Goal: Task Accomplishment & Management: Manage account settings

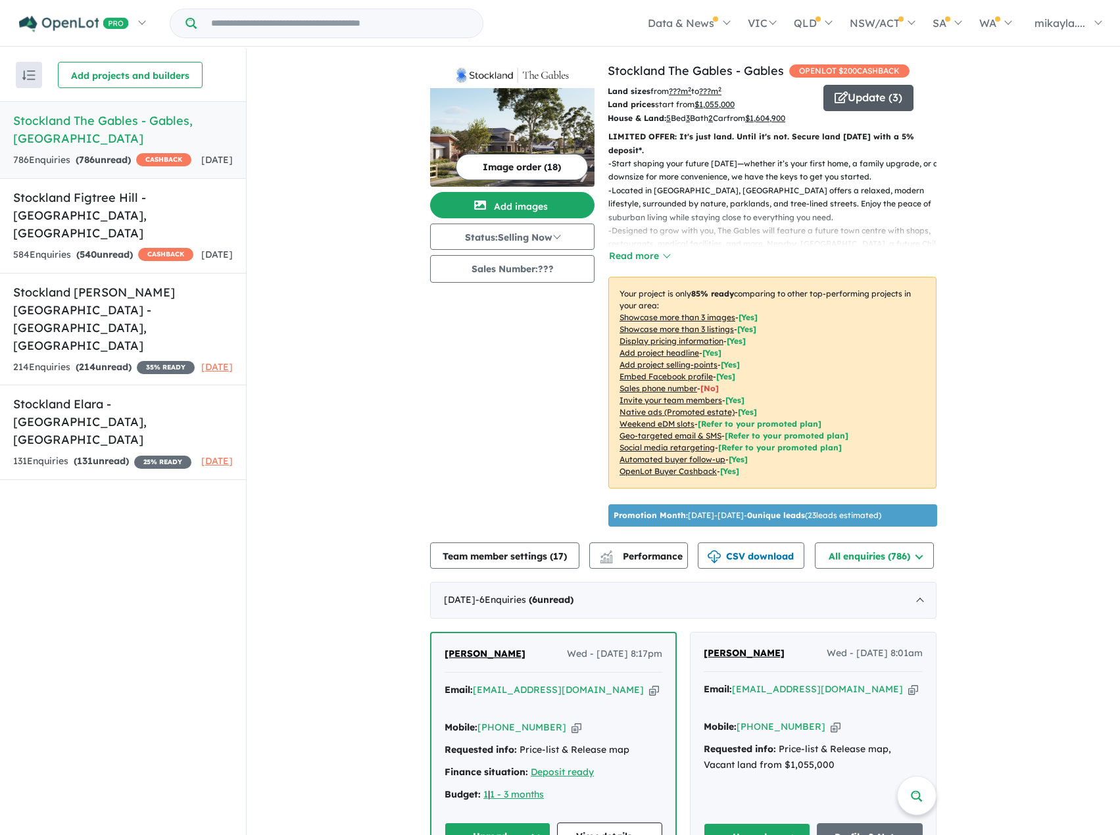
click at [834, 100] on icon "button" at bounding box center [840, 97] width 13 height 12
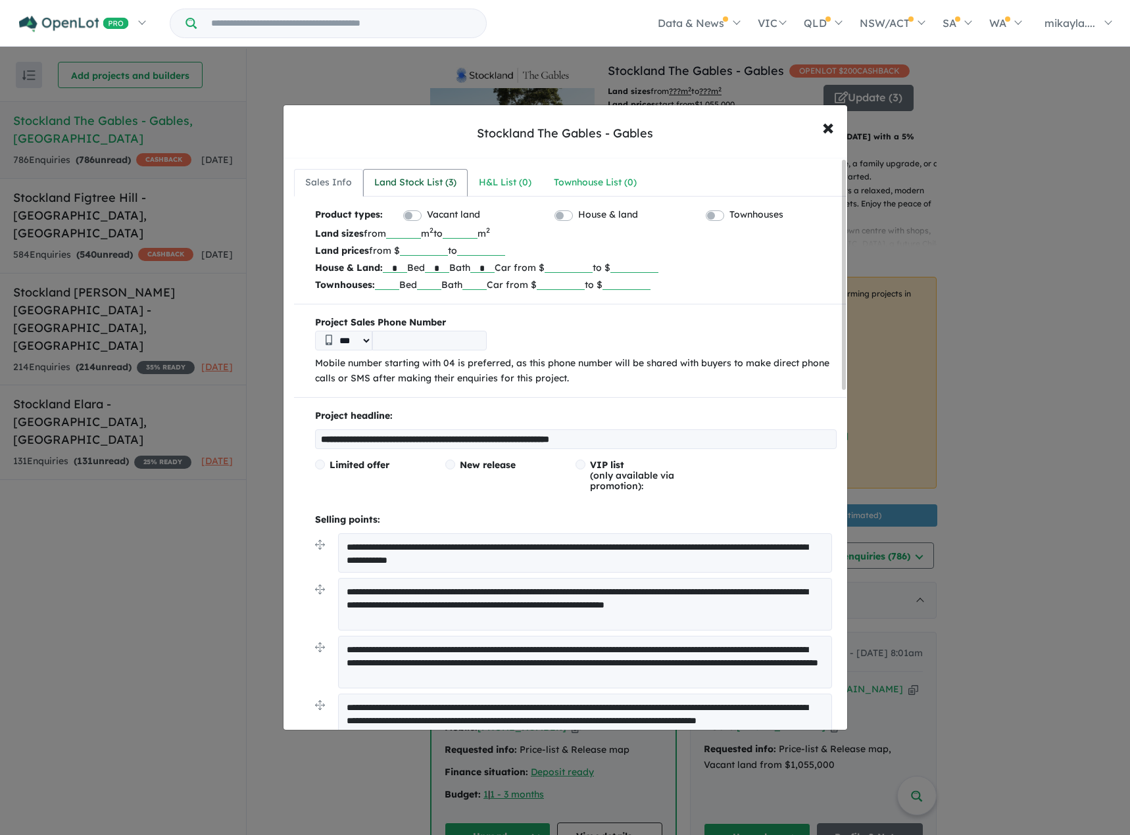
click at [414, 186] on div "Land Stock List ( 3 )" at bounding box center [415, 183] width 82 height 16
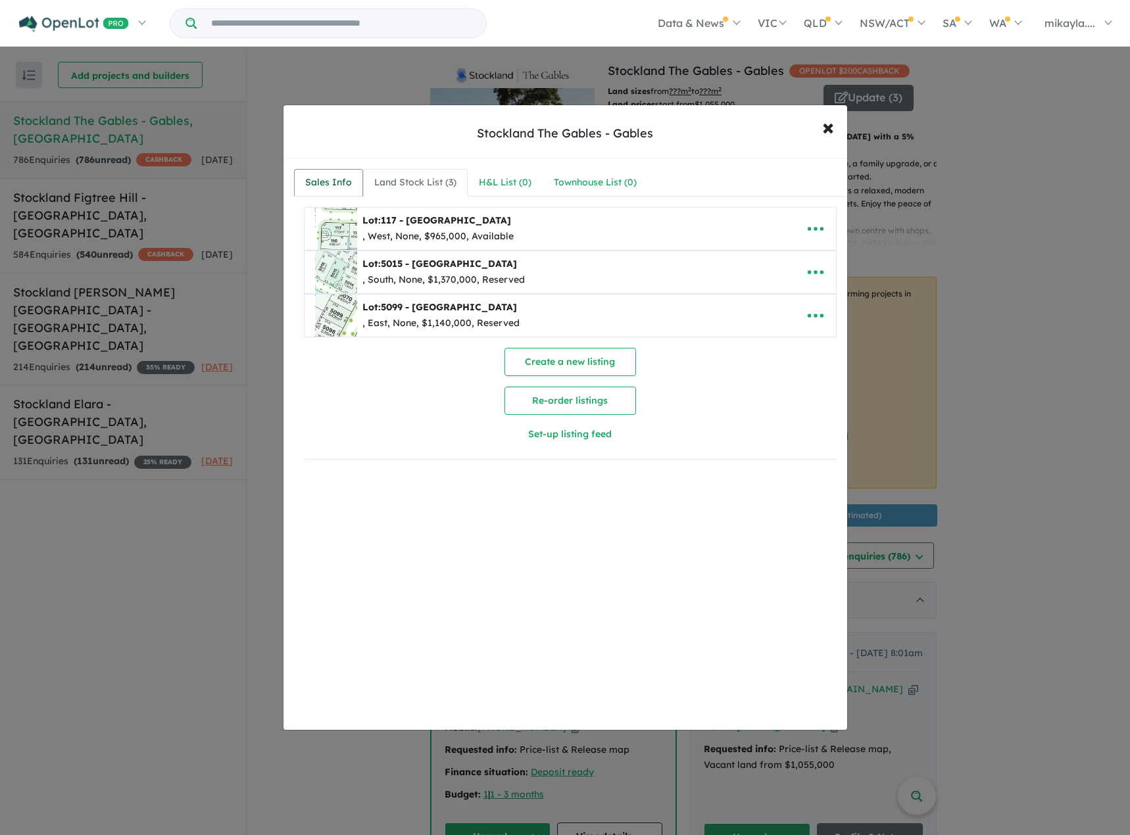
click at [331, 181] on div "Sales Info" at bounding box center [328, 183] width 47 height 16
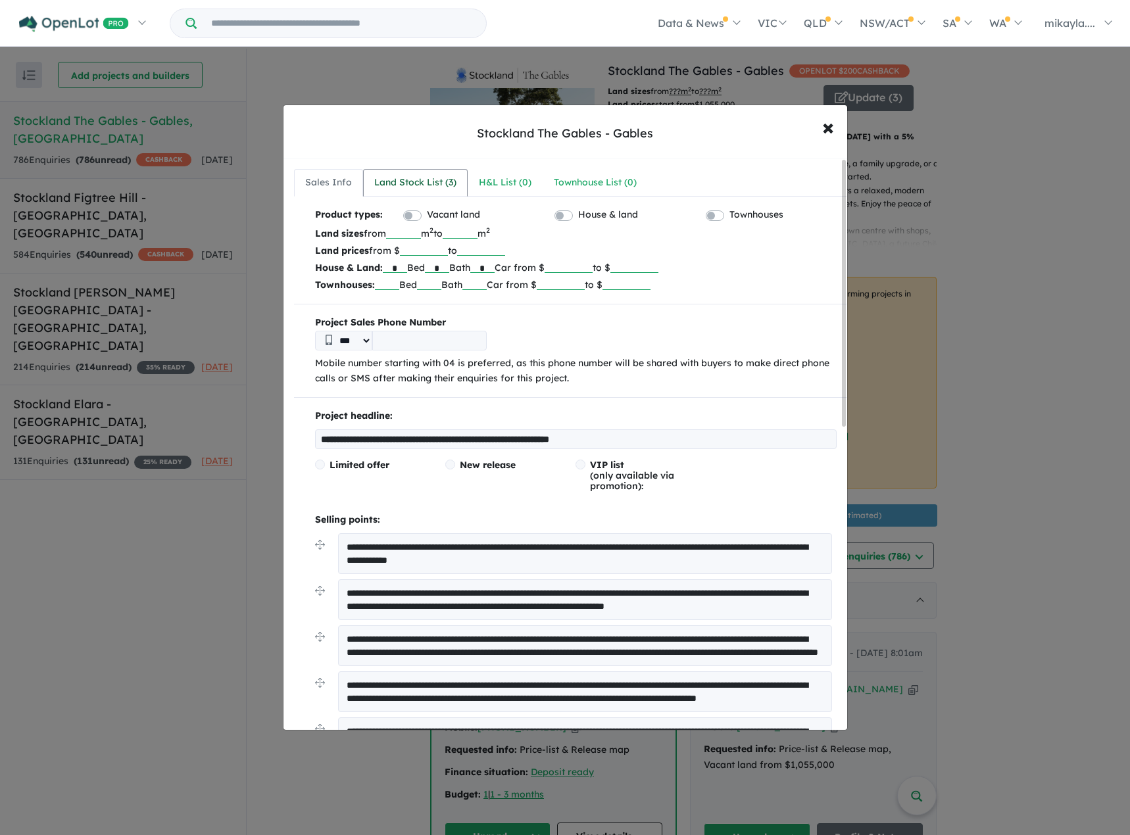
click at [412, 183] on div "Land Stock List ( 3 )" at bounding box center [415, 183] width 82 height 16
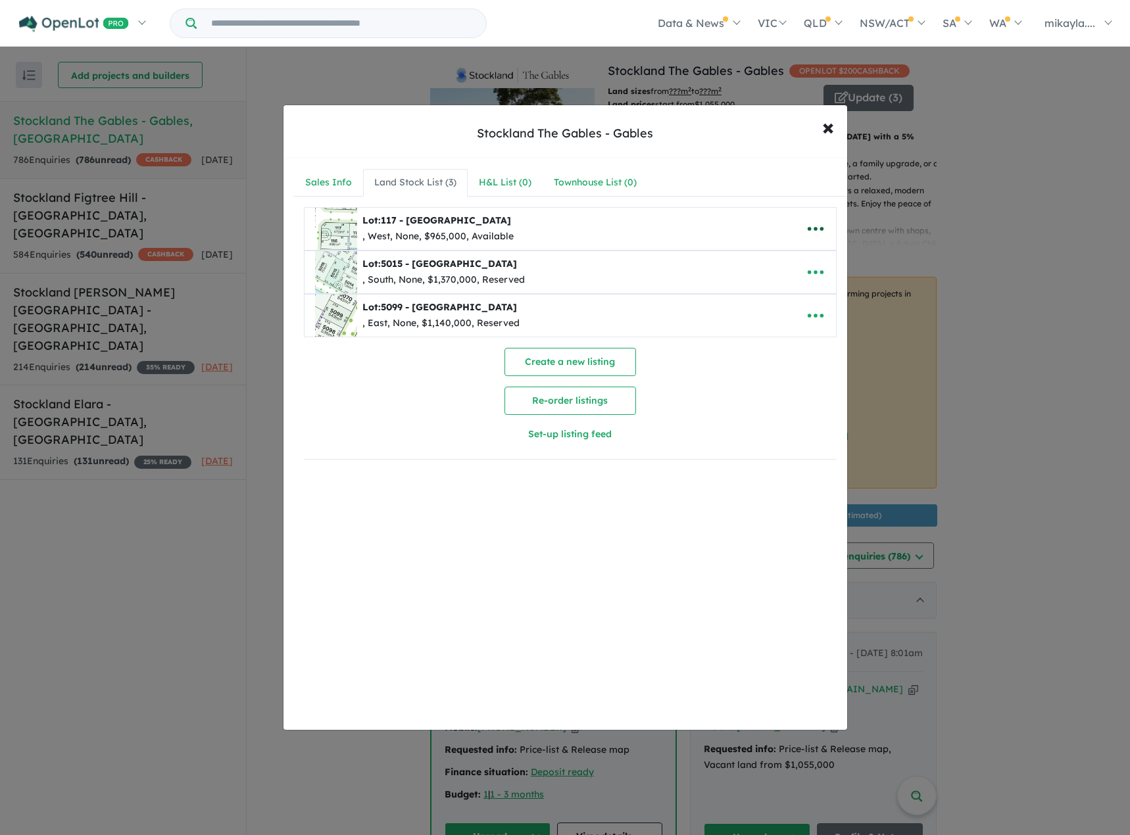
click at [816, 226] on icon "button" at bounding box center [815, 229] width 20 height 20
click at [766, 287] on link "Remove" at bounding box center [786, 291] width 97 height 30
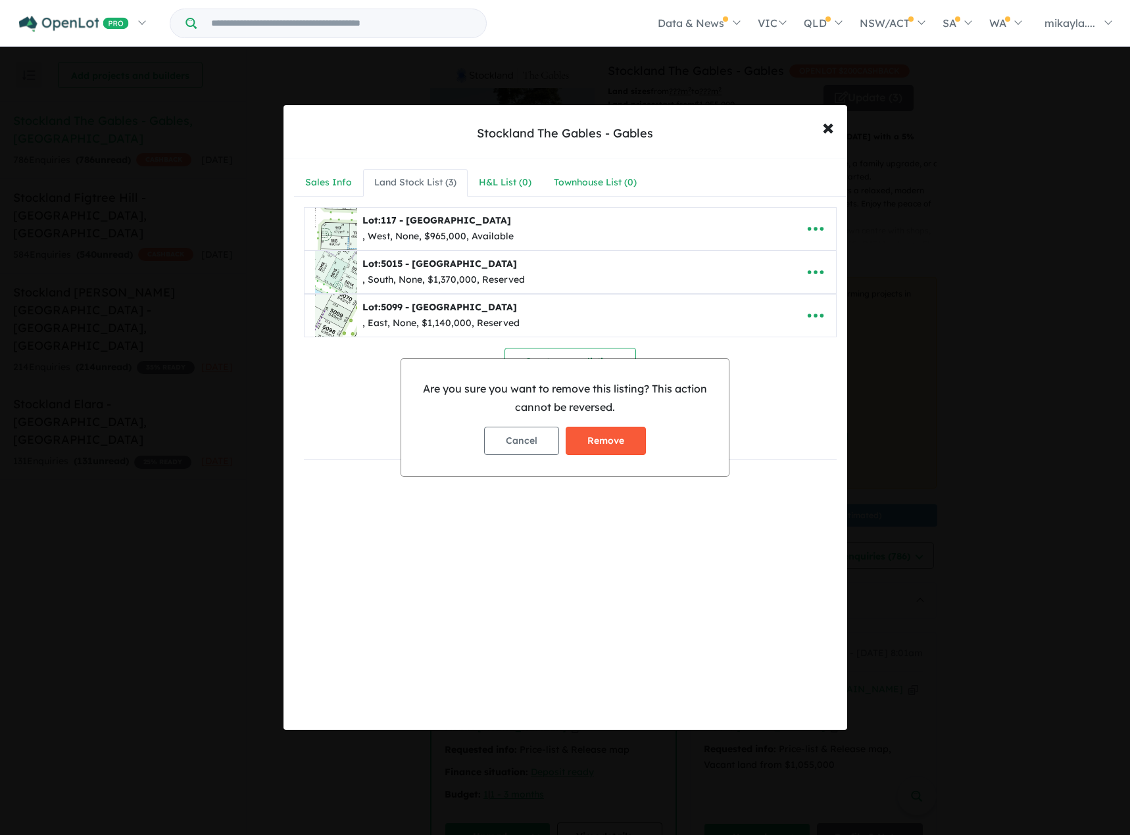
click at [612, 432] on button "Remove" at bounding box center [605, 441] width 80 height 28
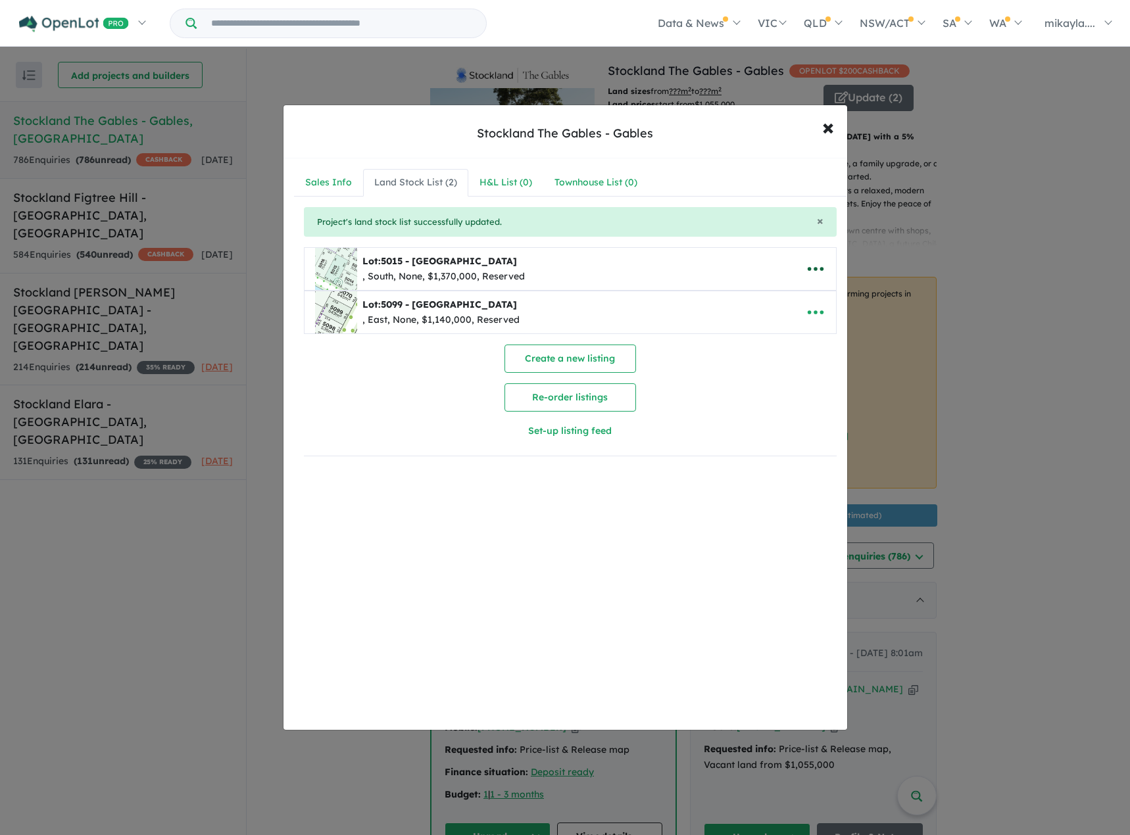
click at [813, 267] on icon "button" at bounding box center [815, 269] width 20 height 20
click at [783, 324] on link "Remove" at bounding box center [786, 331] width 97 height 30
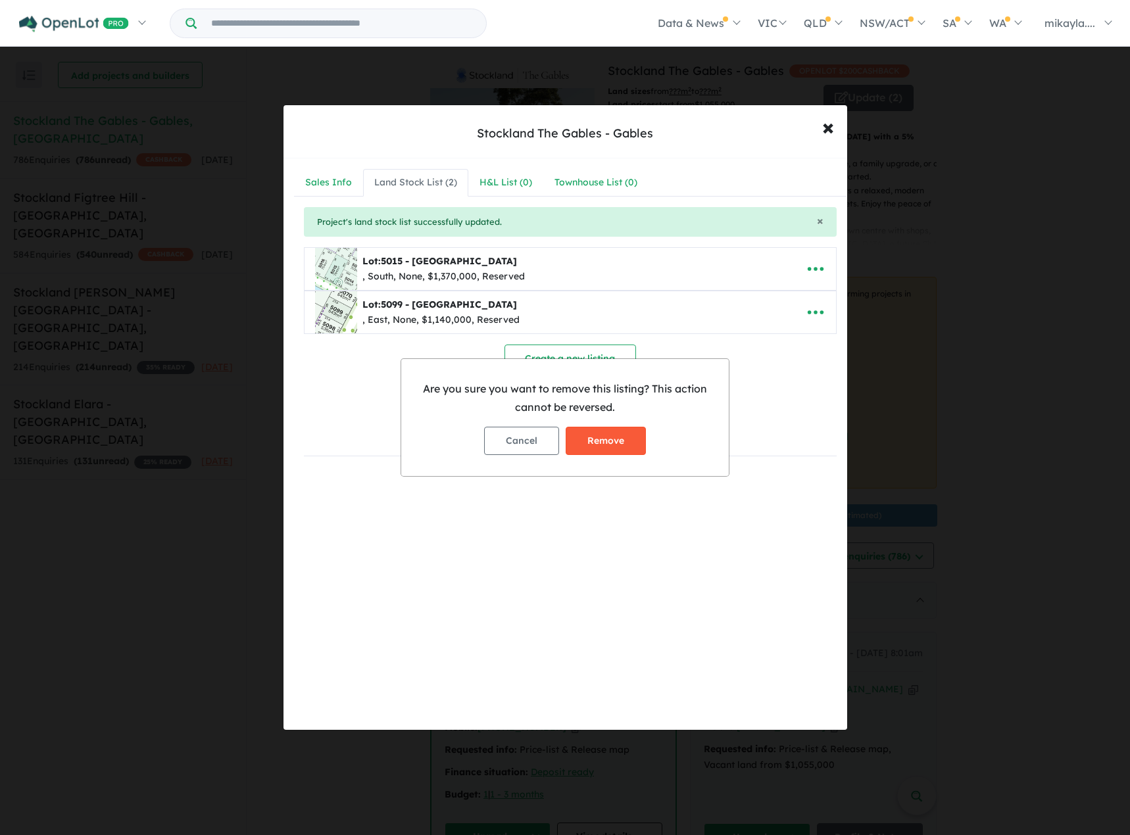
click at [615, 440] on button "Remove" at bounding box center [605, 441] width 80 height 28
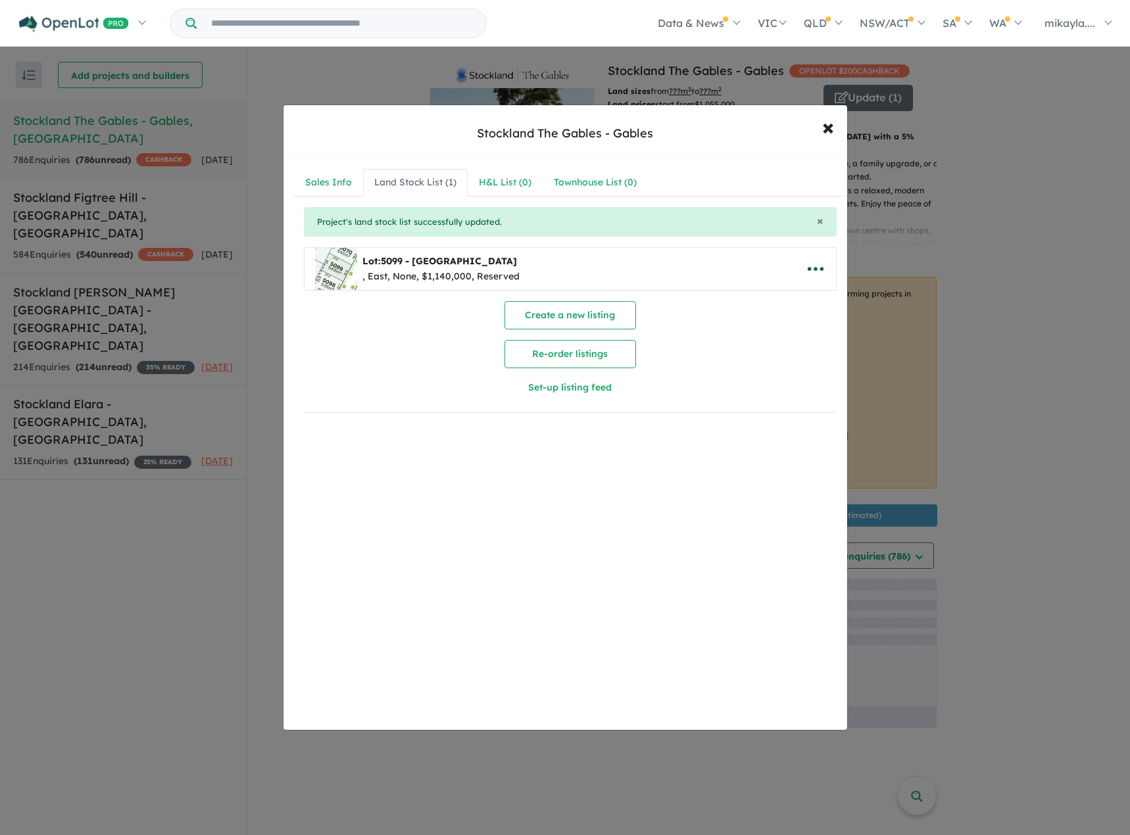
click at [812, 273] on icon "button" at bounding box center [815, 269] width 20 height 20
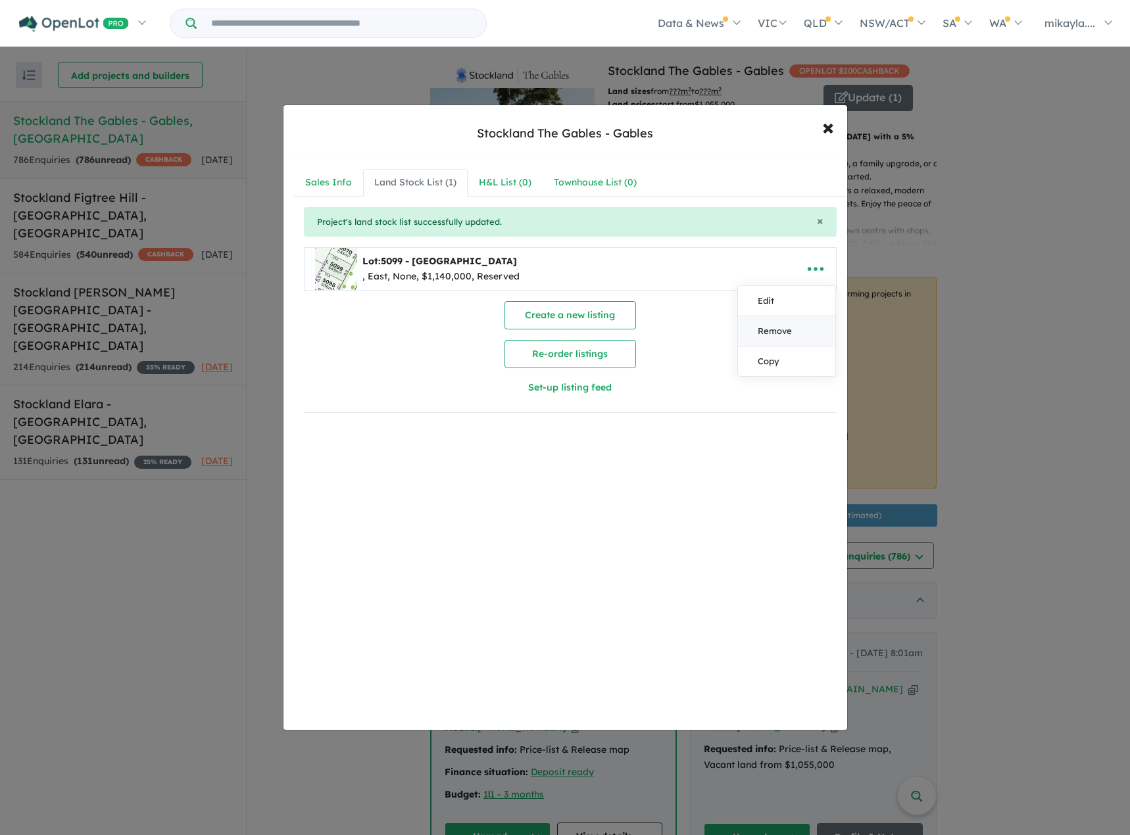
click at [790, 338] on link "Remove" at bounding box center [786, 331] width 97 height 30
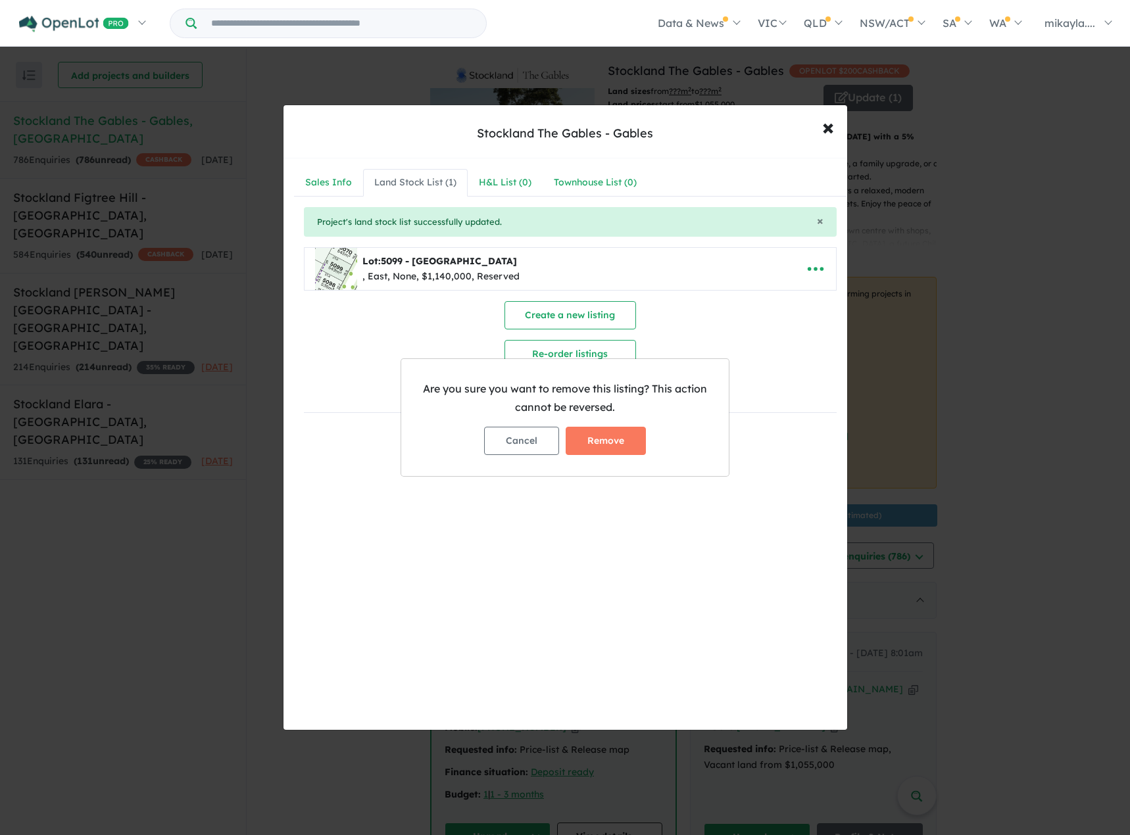
drag, startPoint x: 611, startPoint y: 440, endPoint x: 655, endPoint y: 425, distance: 46.6
click at [613, 440] on button "Remove" at bounding box center [605, 441] width 80 height 28
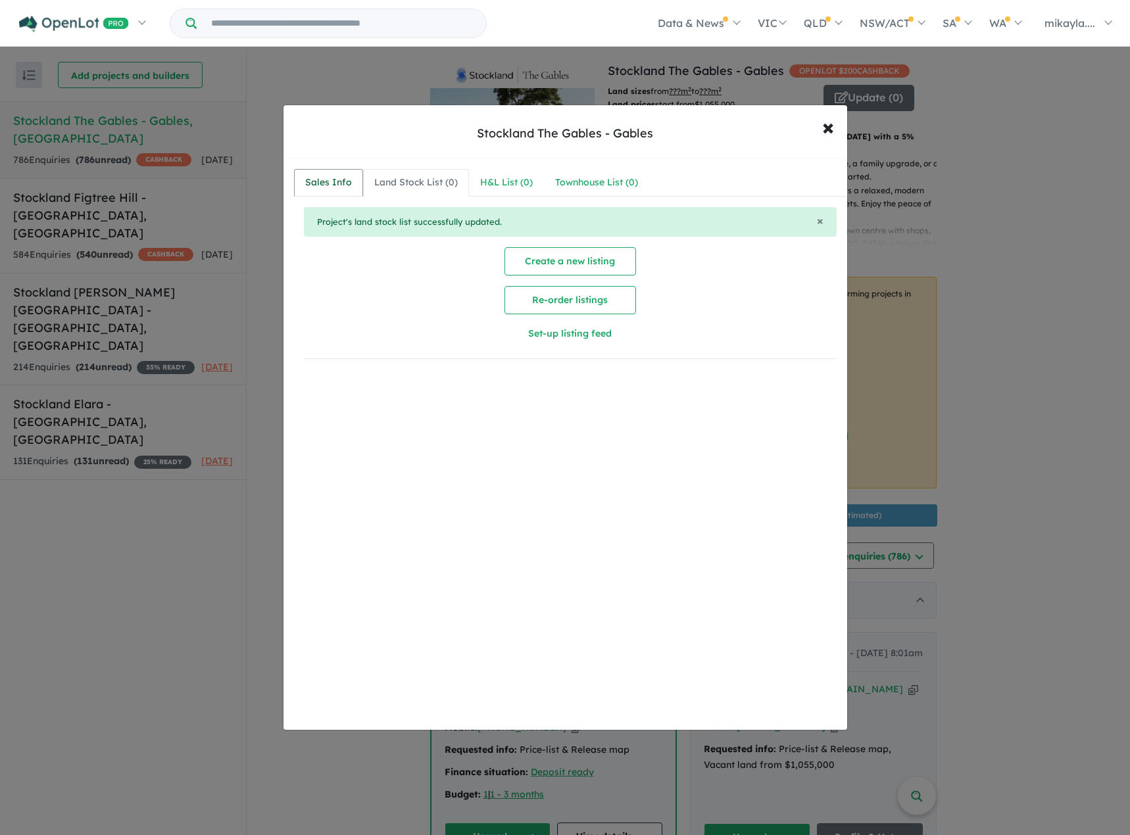
click at [327, 174] on link "Sales Info" at bounding box center [328, 183] width 69 height 28
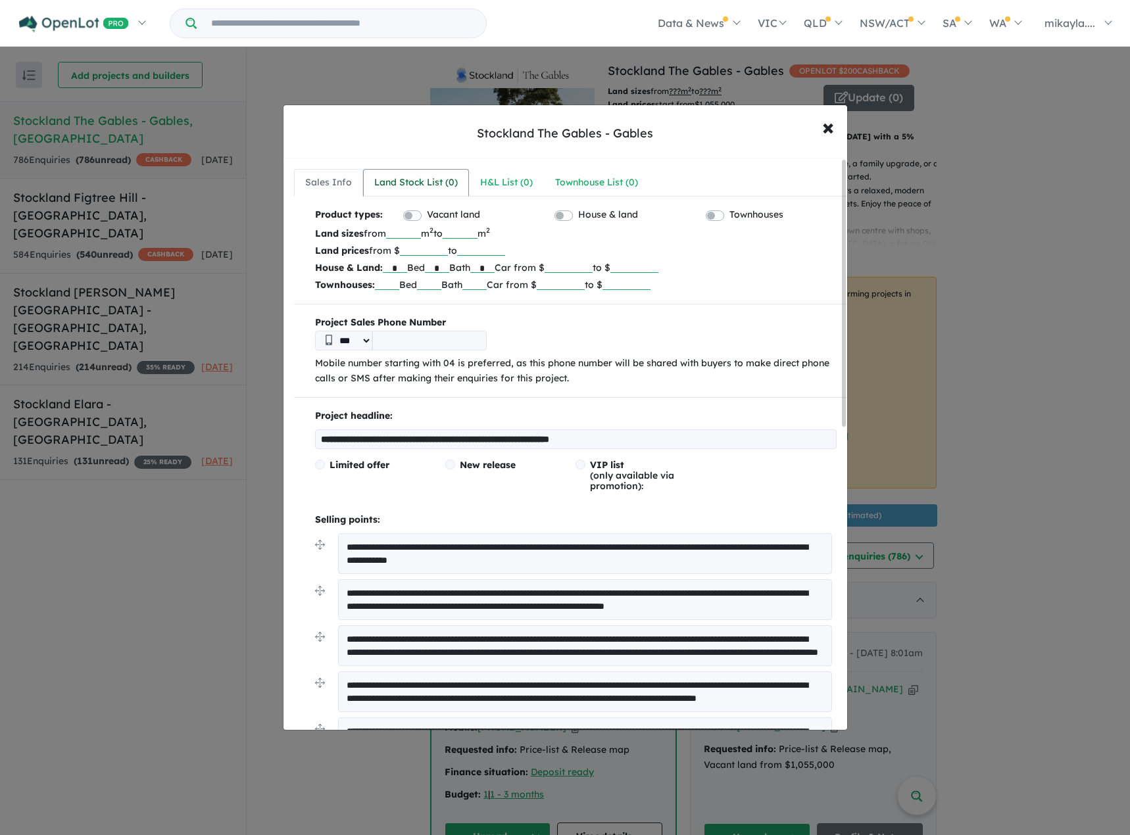
click at [435, 187] on div "Land Stock List ( 0 )" at bounding box center [415, 183] width 83 height 16
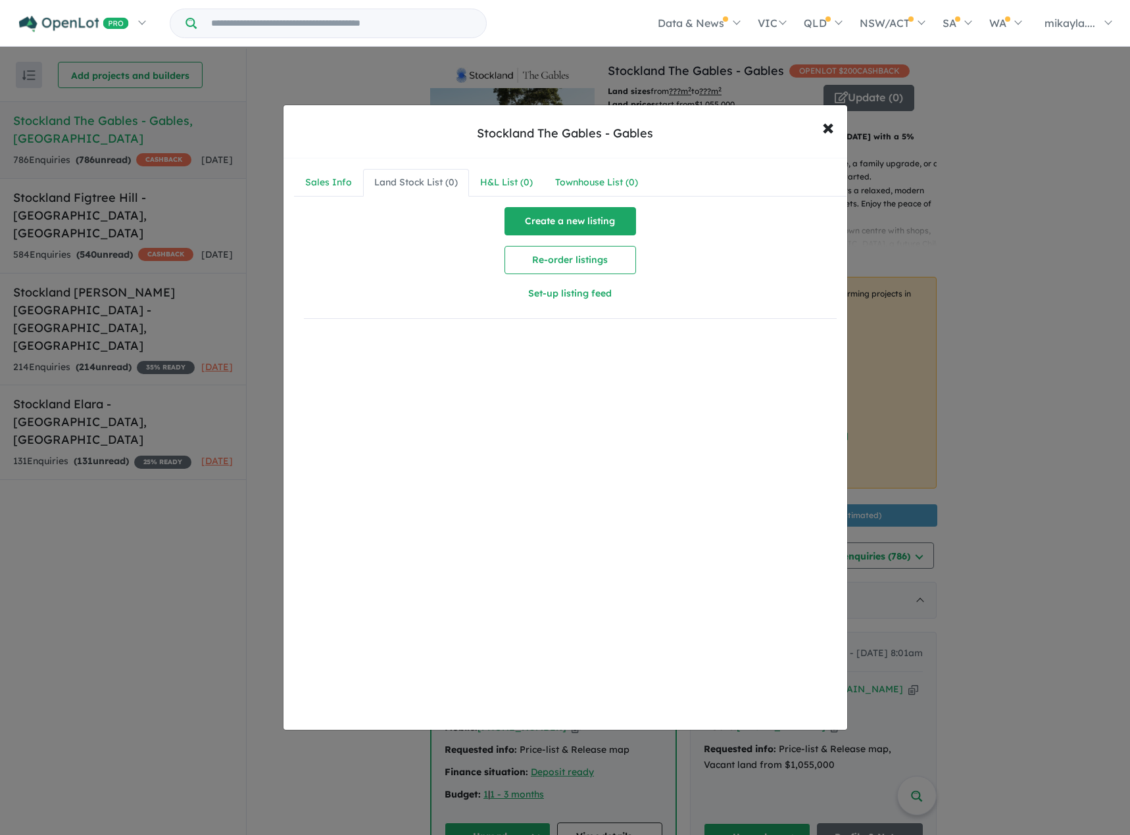
click at [620, 226] on button "Create a new listing" at bounding box center [569, 221] width 131 height 28
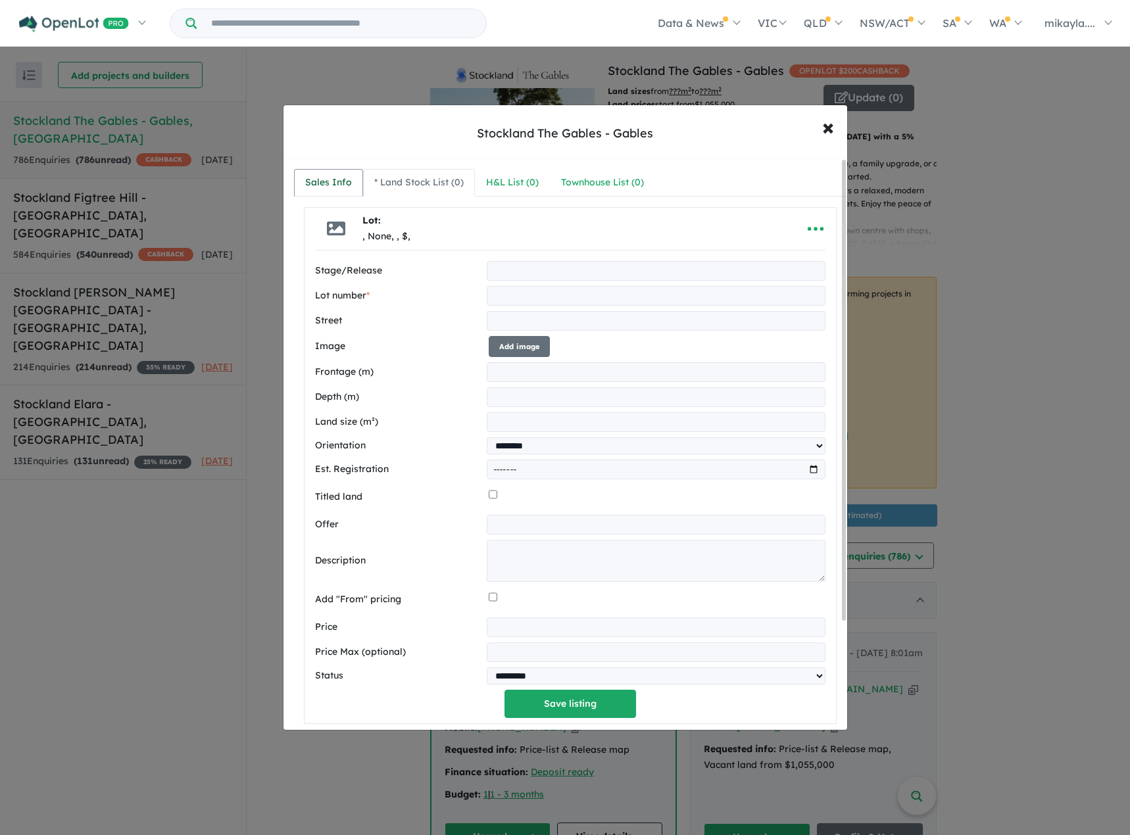
click at [331, 183] on div "Sales Info" at bounding box center [328, 183] width 47 height 16
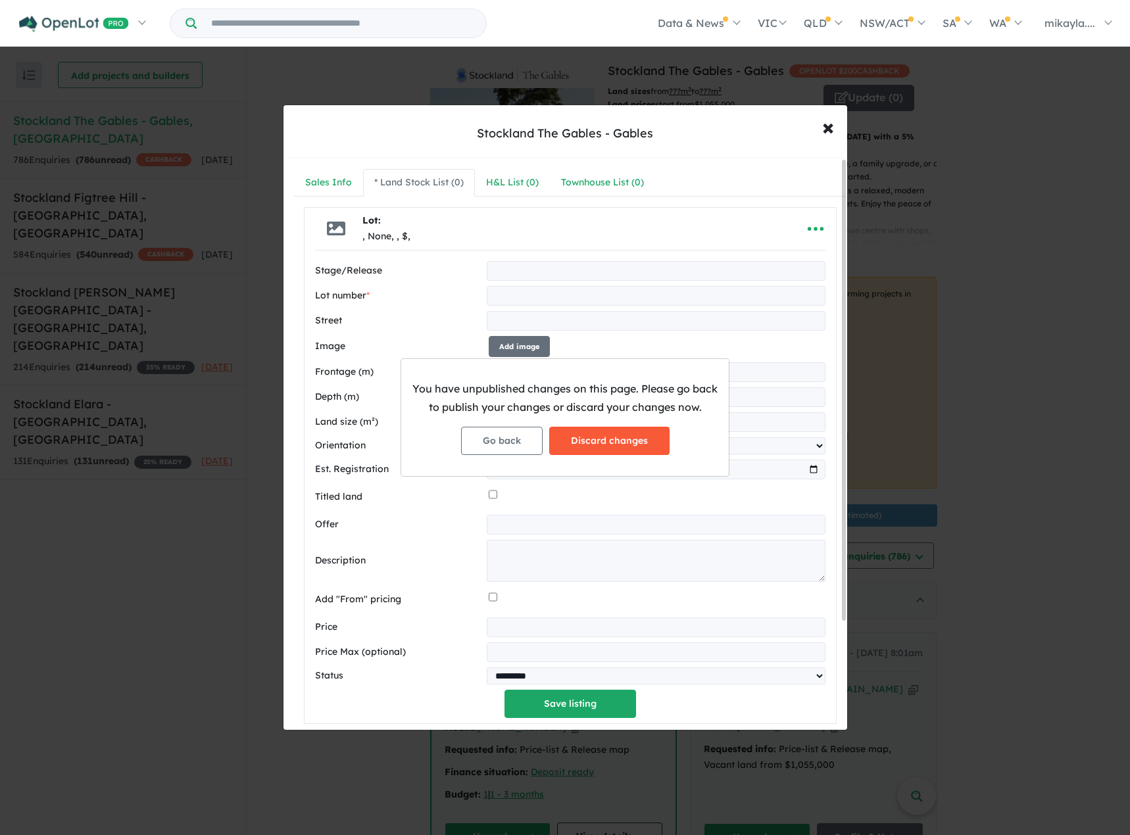
click at [625, 439] on button "Discard changes" at bounding box center [609, 441] width 120 height 28
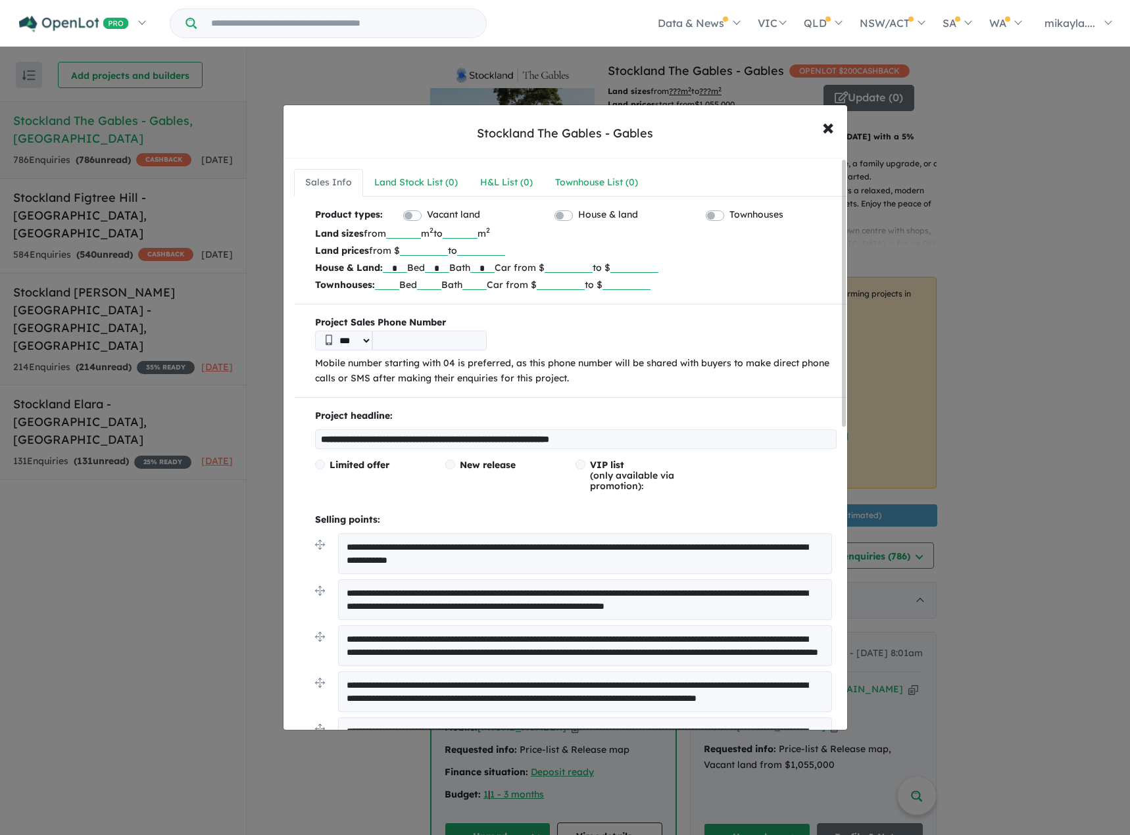
drag, startPoint x: 454, startPoint y: 247, endPoint x: 396, endPoint y: 248, distance: 57.2
click at [396, 248] on p "Land prices from $ ******* to" at bounding box center [575, 250] width 521 height 17
click at [752, 317] on b "Project Sales Phone Number" at bounding box center [575, 323] width 521 height 16
click at [822, 127] on span "×" at bounding box center [828, 126] width 12 height 28
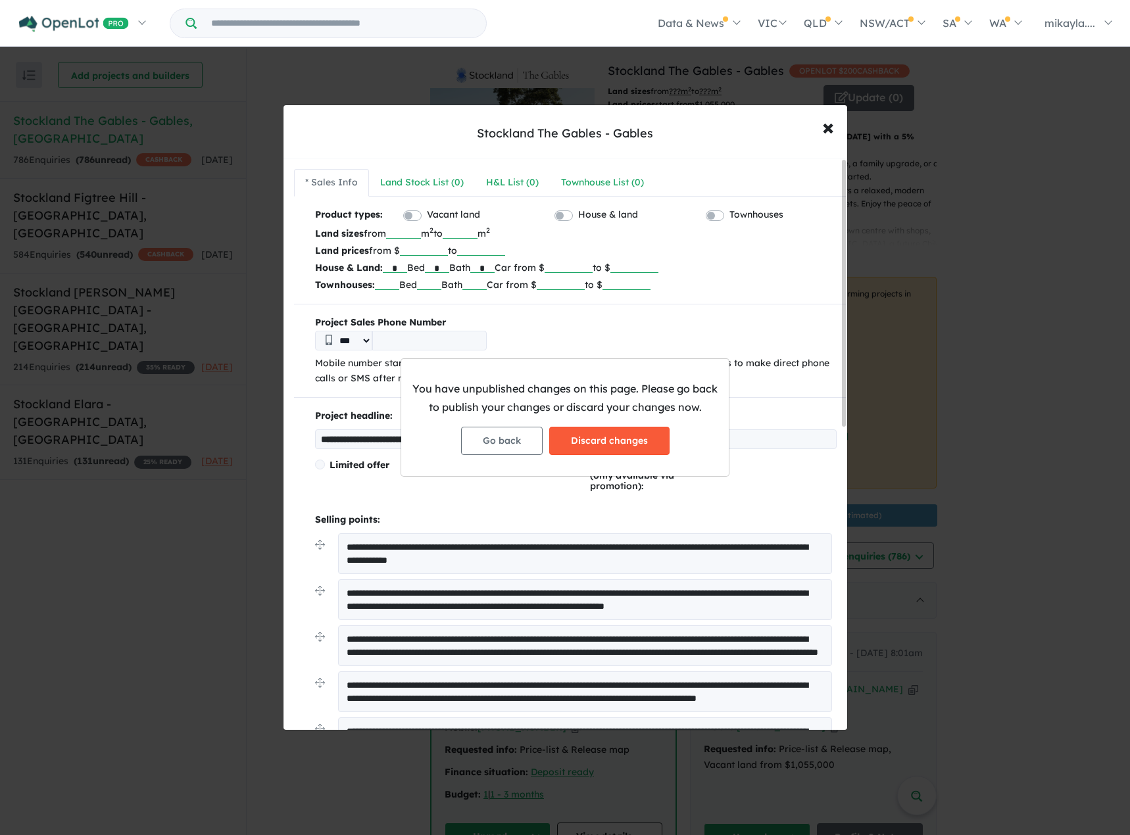
click at [594, 439] on button "Discard changes" at bounding box center [609, 441] width 120 height 28
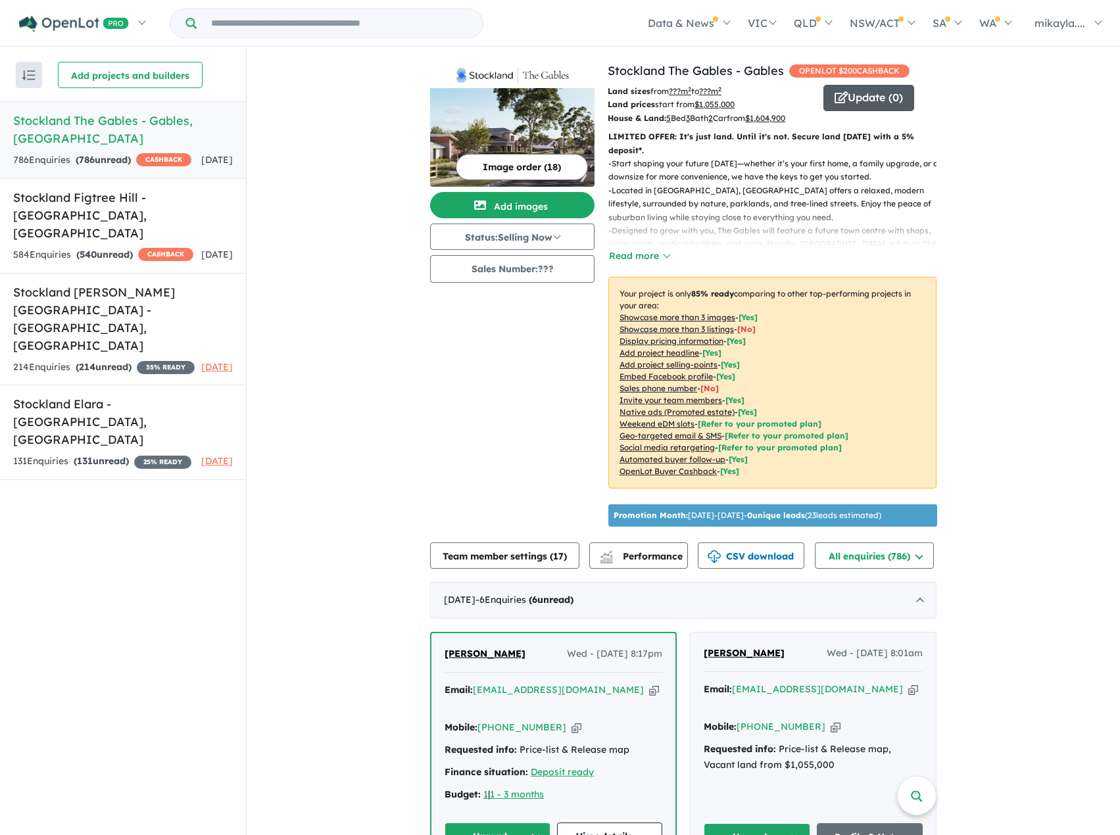
click at [893, 102] on button "Update ( 0 )" at bounding box center [868, 98] width 91 height 26
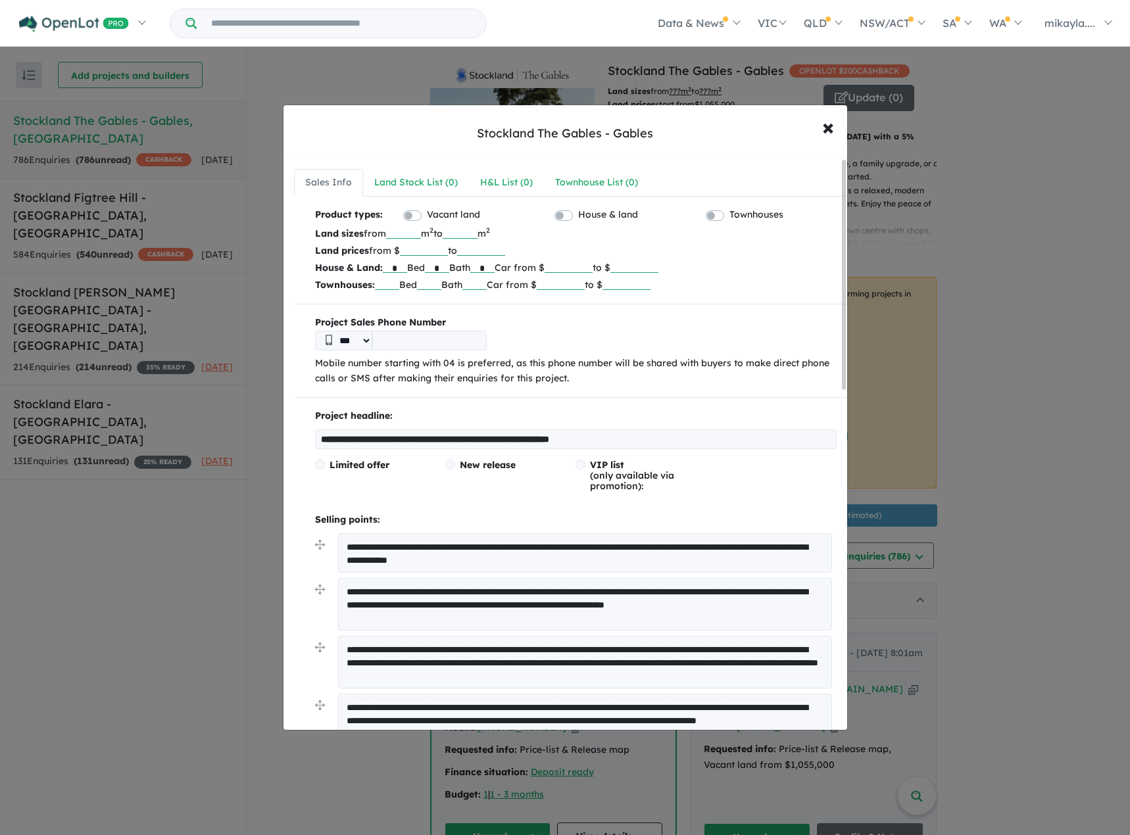
drag, startPoint x: 609, startPoint y: 262, endPoint x: 577, endPoint y: 255, distance: 33.5
click at [577, 255] on div "Product types: Vacant land House & land Townhouses Land sizes from m 2 to m 2 L…" at bounding box center [570, 250] width 552 height 86
type input "*"
click at [494, 266] on input "*" at bounding box center [482, 266] width 24 height 13
click at [449, 266] on input "*" at bounding box center [437, 266] width 24 height 13
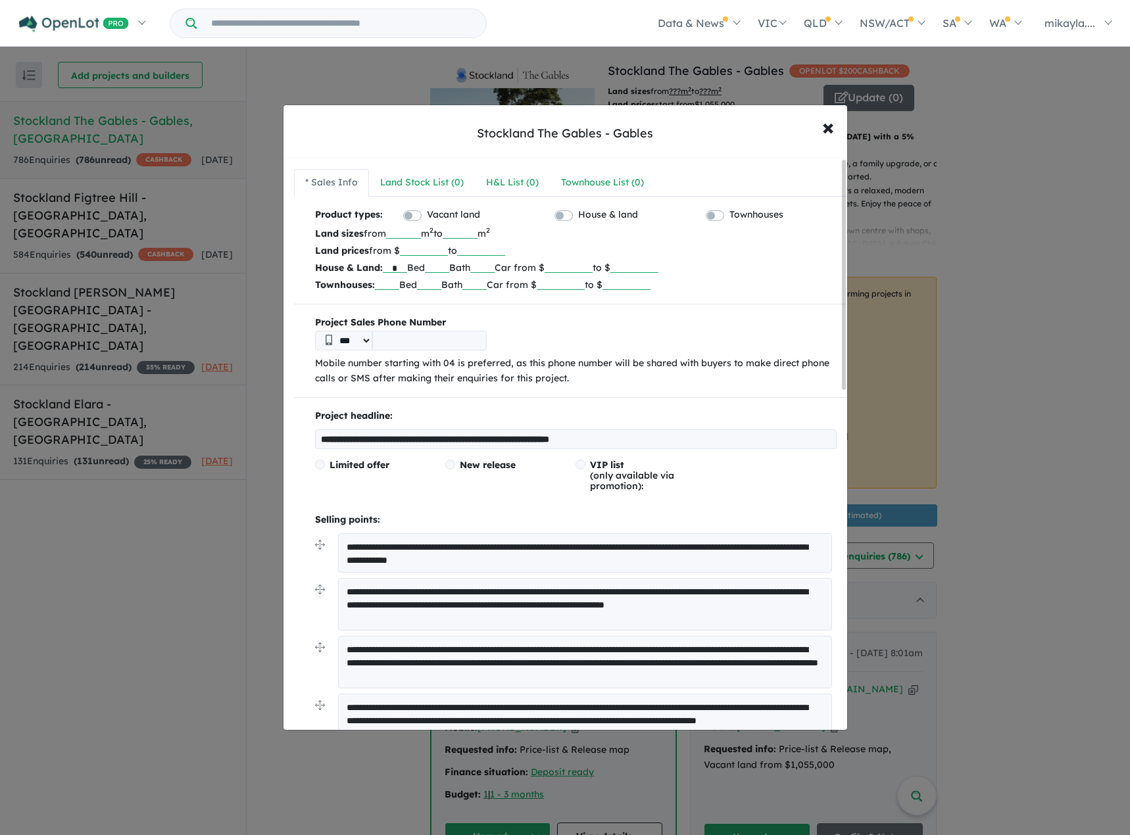
click at [406, 270] on input "*" at bounding box center [395, 266] width 24 height 13
drag, startPoint x: 452, startPoint y: 249, endPoint x: 410, endPoint y: 250, distance: 42.1
click at [410, 250] on input "*******" at bounding box center [424, 249] width 48 height 13
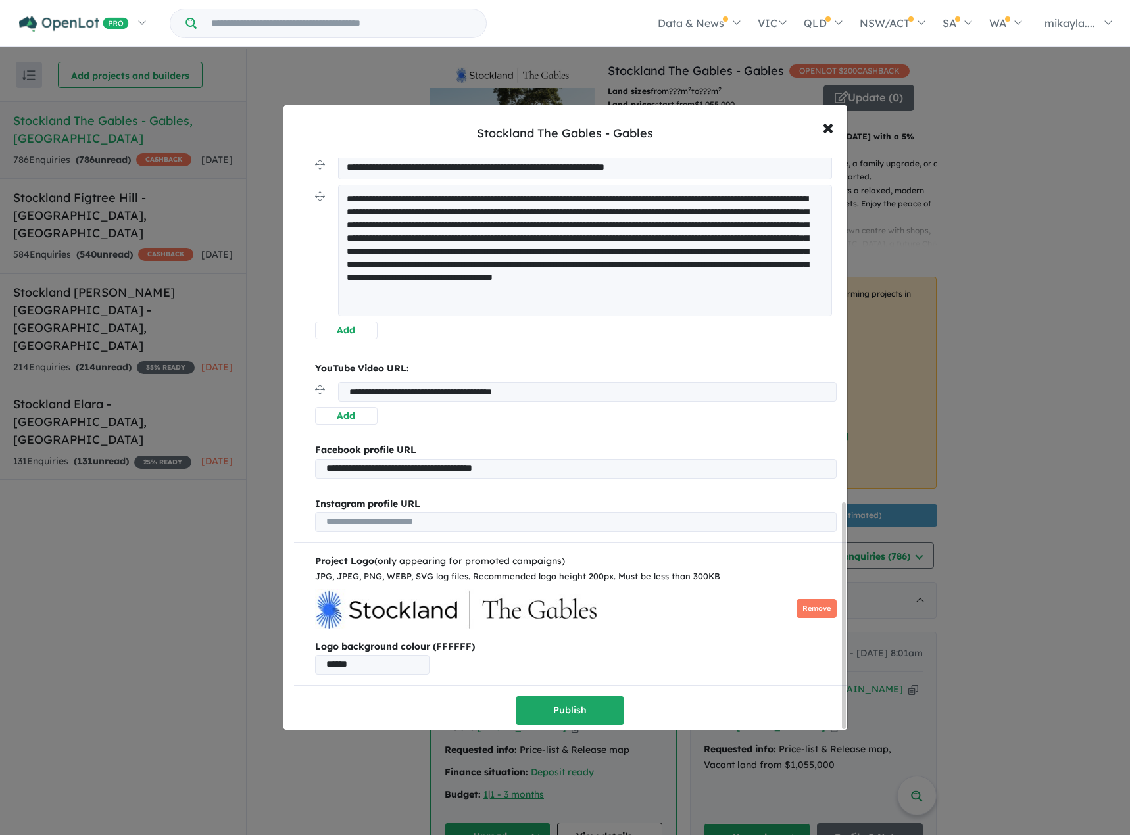
scroll to position [872, 0]
click at [561, 707] on button "Publish" at bounding box center [569, 710] width 108 height 28
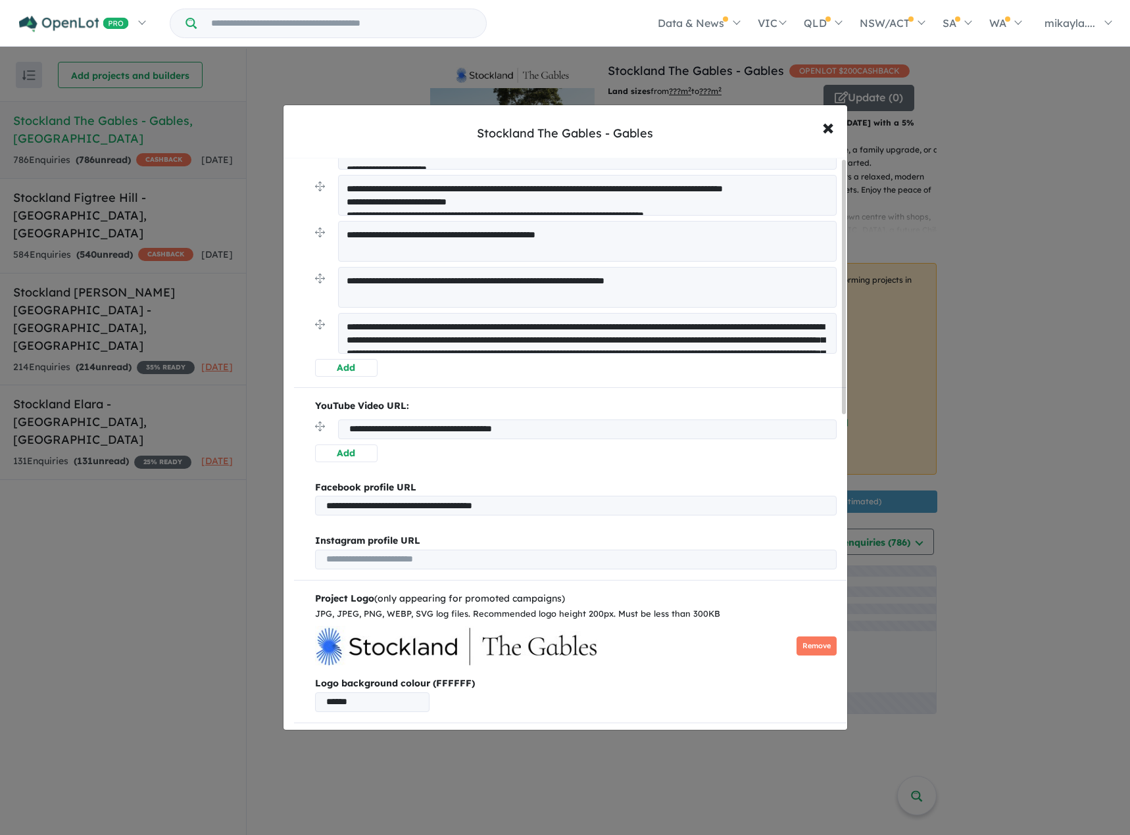
scroll to position [0, 0]
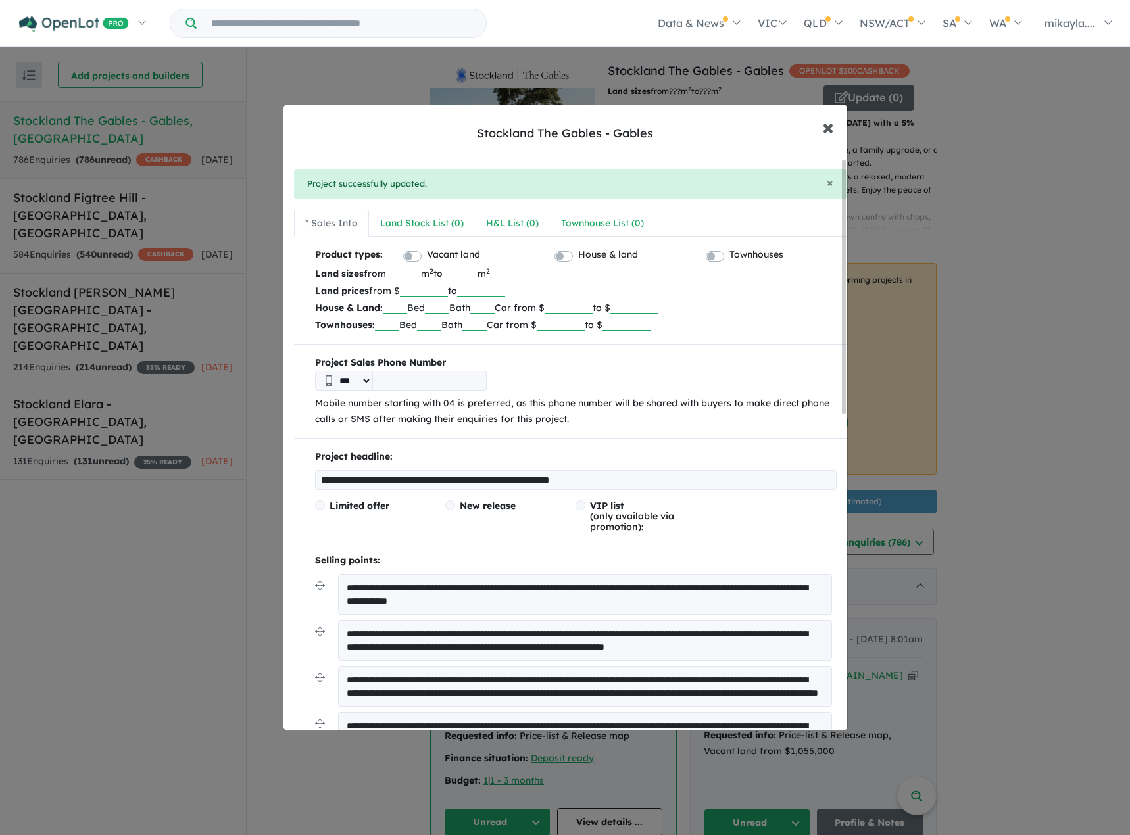
click at [824, 124] on span "×" at bounding box center [828, 126] width 12 height 28
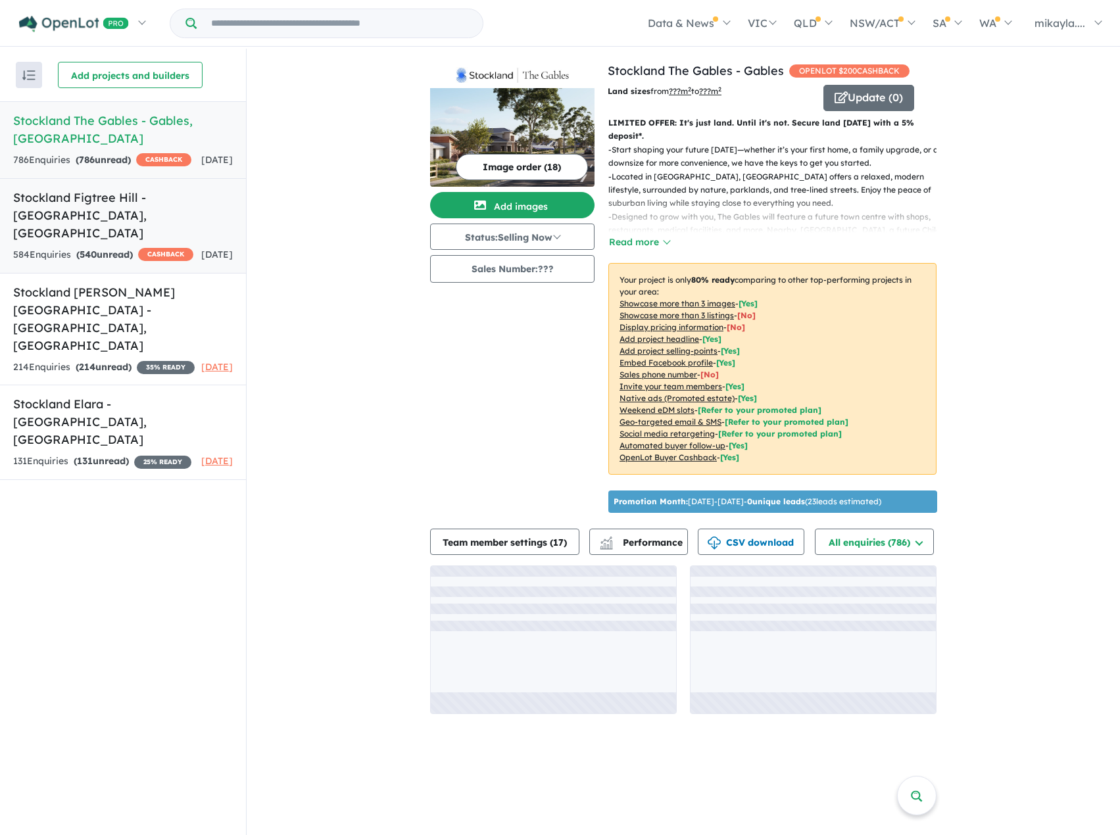
click at [133, 206] on link "Stockland [GEOGRAPHIC_DATA] - [GEOGRAPHIC_DATA] , [GEOGRAPHIC_DATA] 584 Enquir …" at bounding box center [123, 225] width 246 height 95
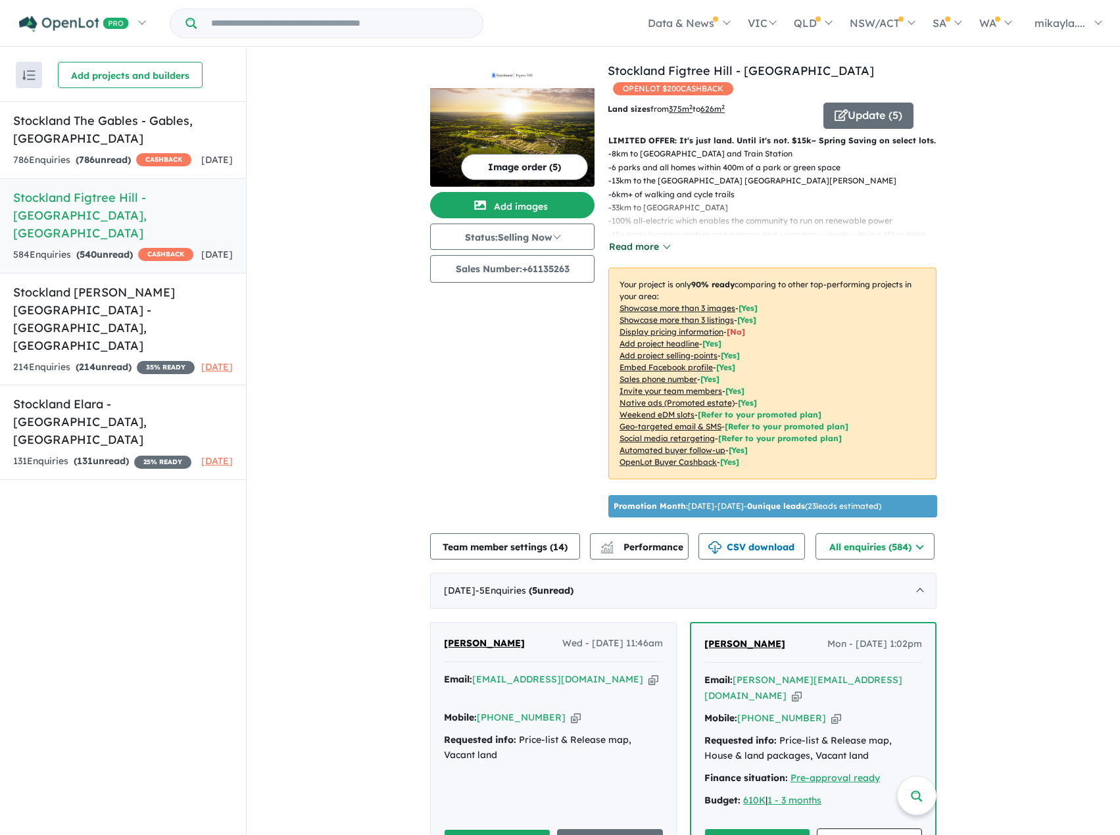
click at [663, 239] on button "Read more" at bounding box center [639, 246] width 62 height 15
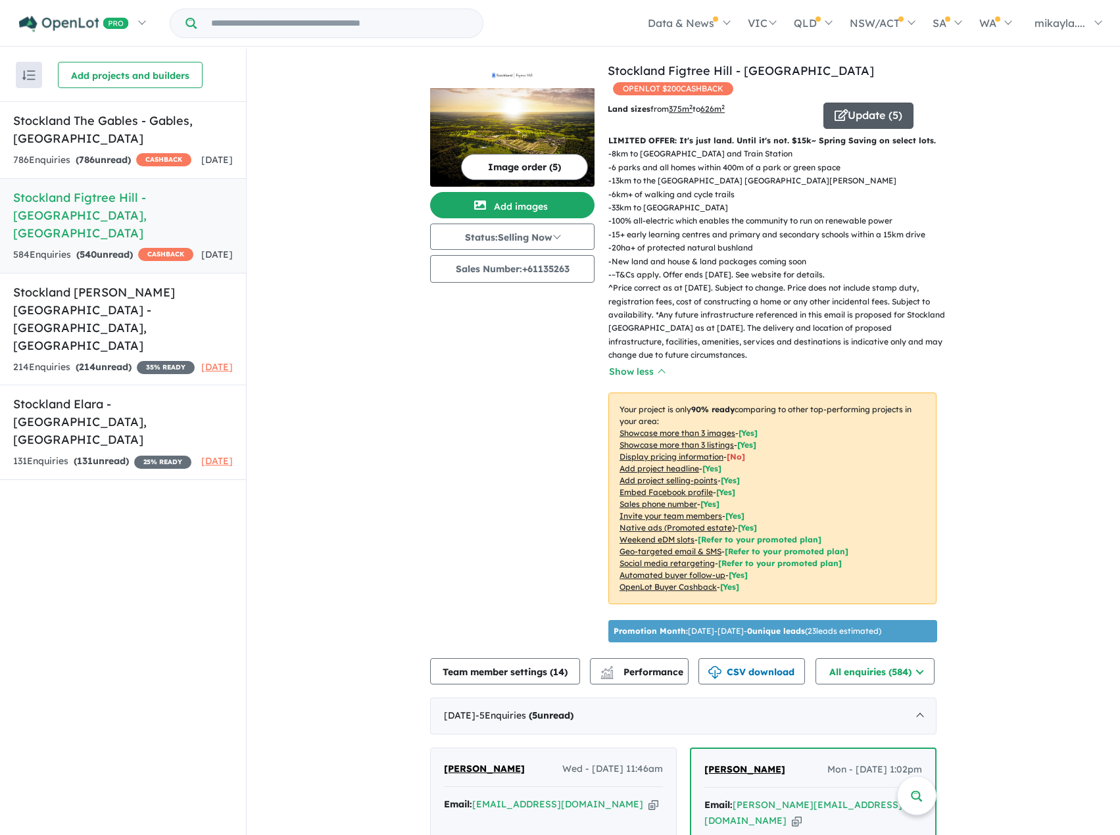
click at [869, 103] on button "Update ( 5 )" at bounding box center [868, 116] width 90 height 26
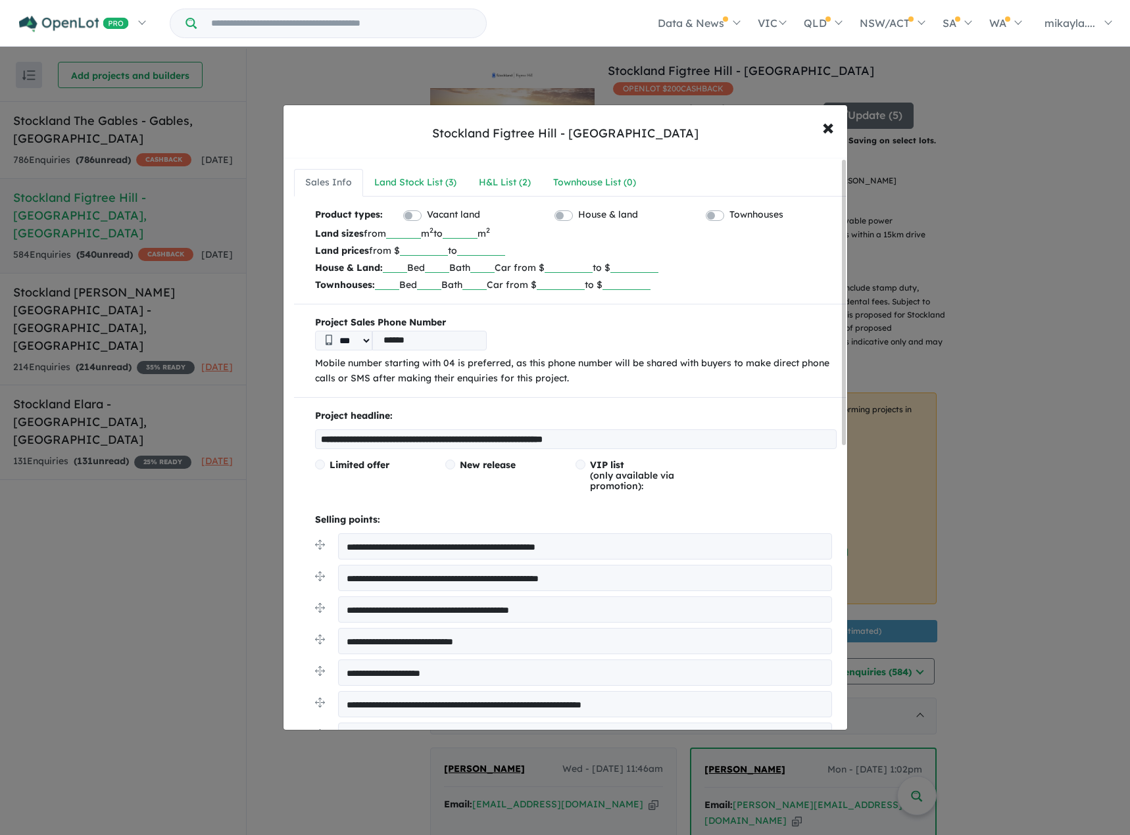
click at [417, 250] on input "number" at bounding box center [424, 249] width 48 height 13
type input "******"
click at [495, 248] on input "number" at bounding box center [481, 249] width 48 height 13
click at [486, 243] on input "number" at bounding box center [481, 249] width 48 height 13
type input "******"
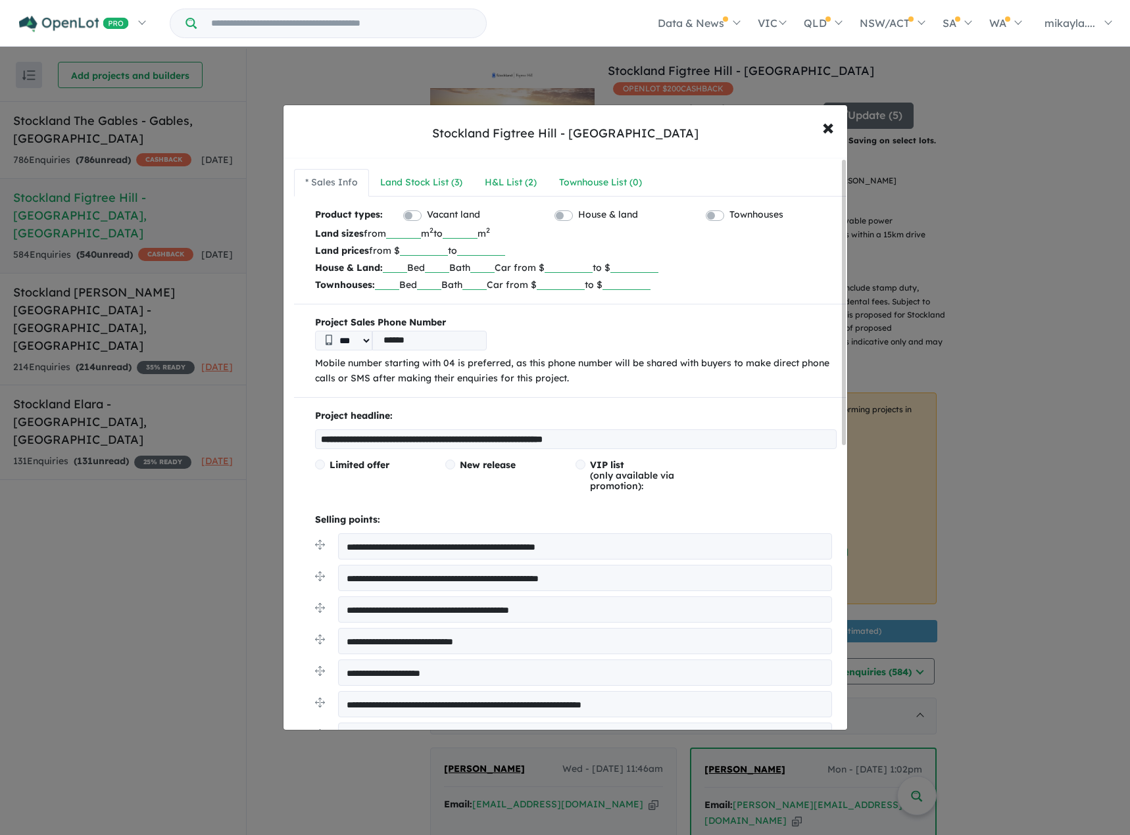
click at [756, 315] on b "Project Sales Phone Number" at bounding box center [575, 323] width 521 height 16
click at [584, 266] on input "number" at bounding box center [568, 266] width 48 height 13
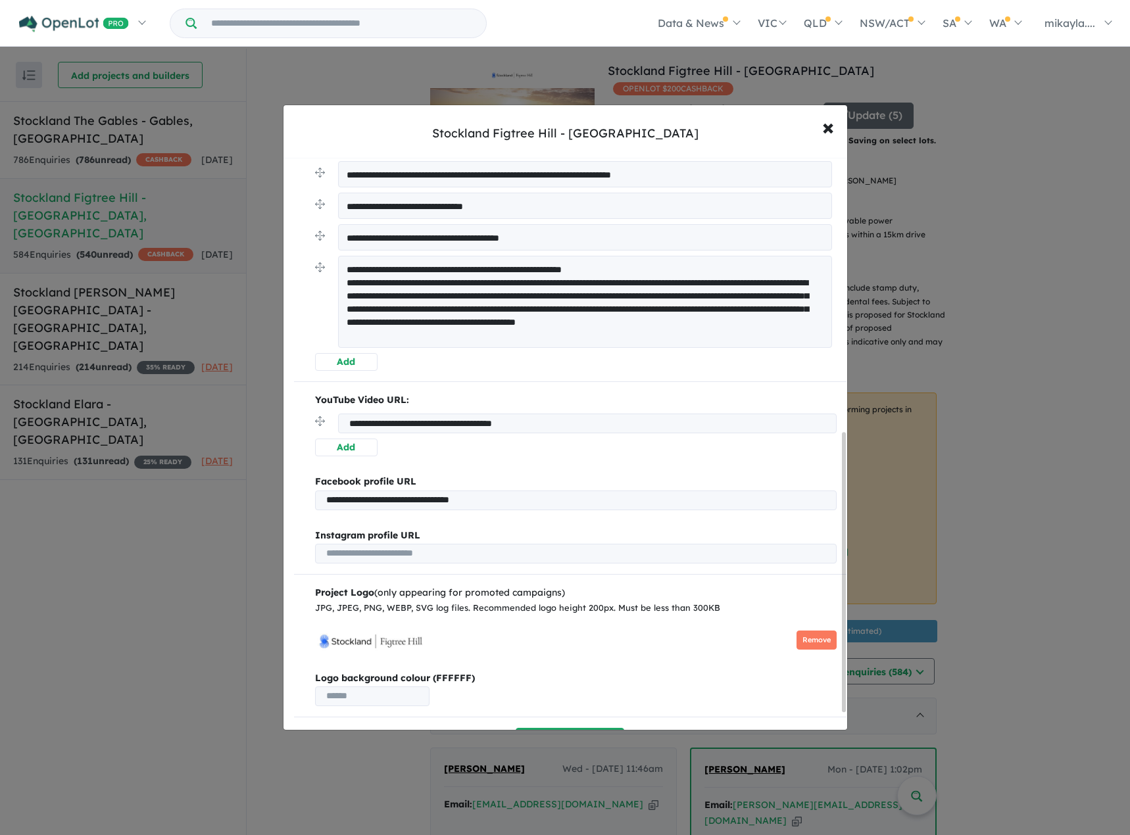
scroll to position [596, 0]
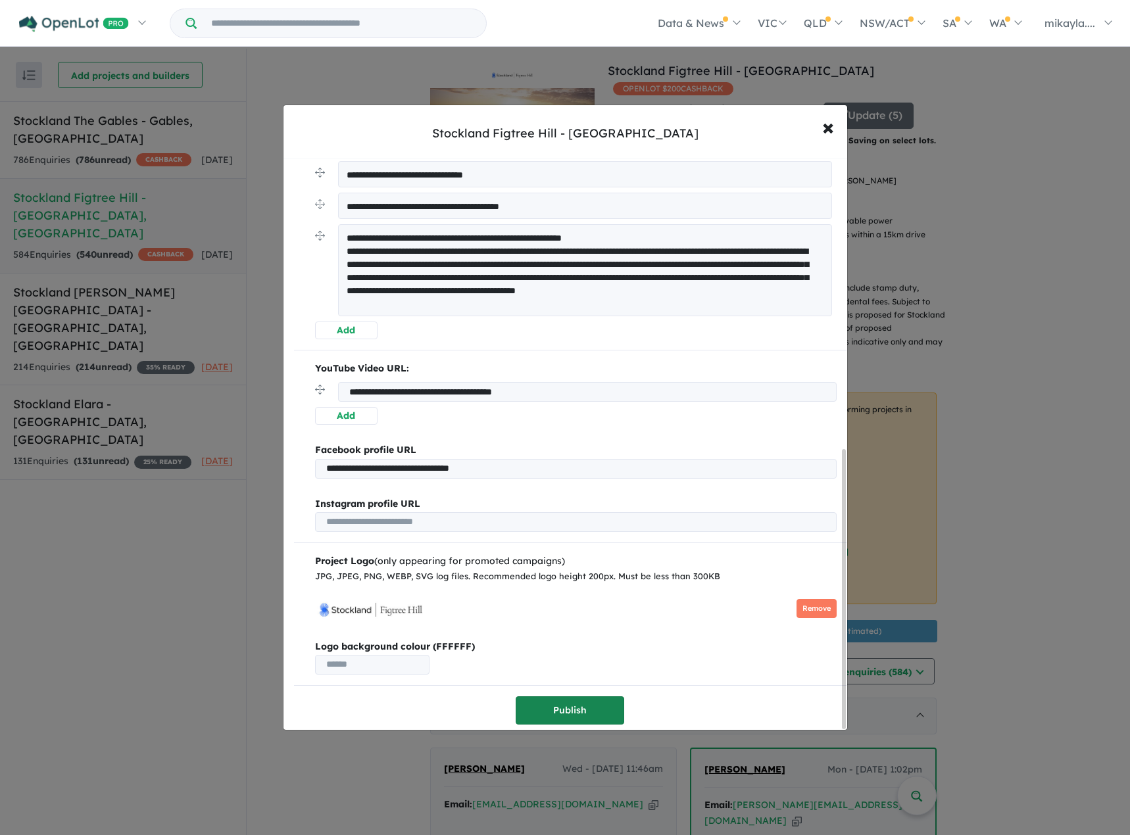
click at [590, 700] on button "Publish" at bounding box center [569, 710] width 108 height 28
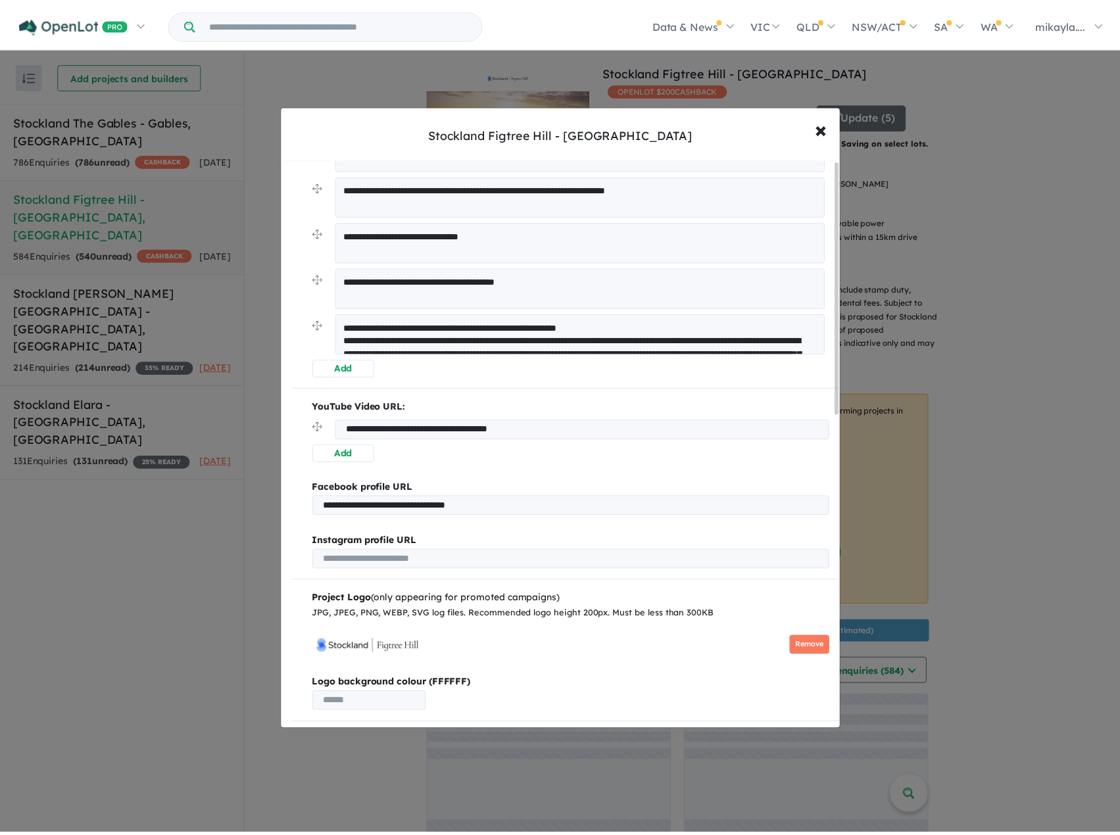
scroll to position [0, 0]
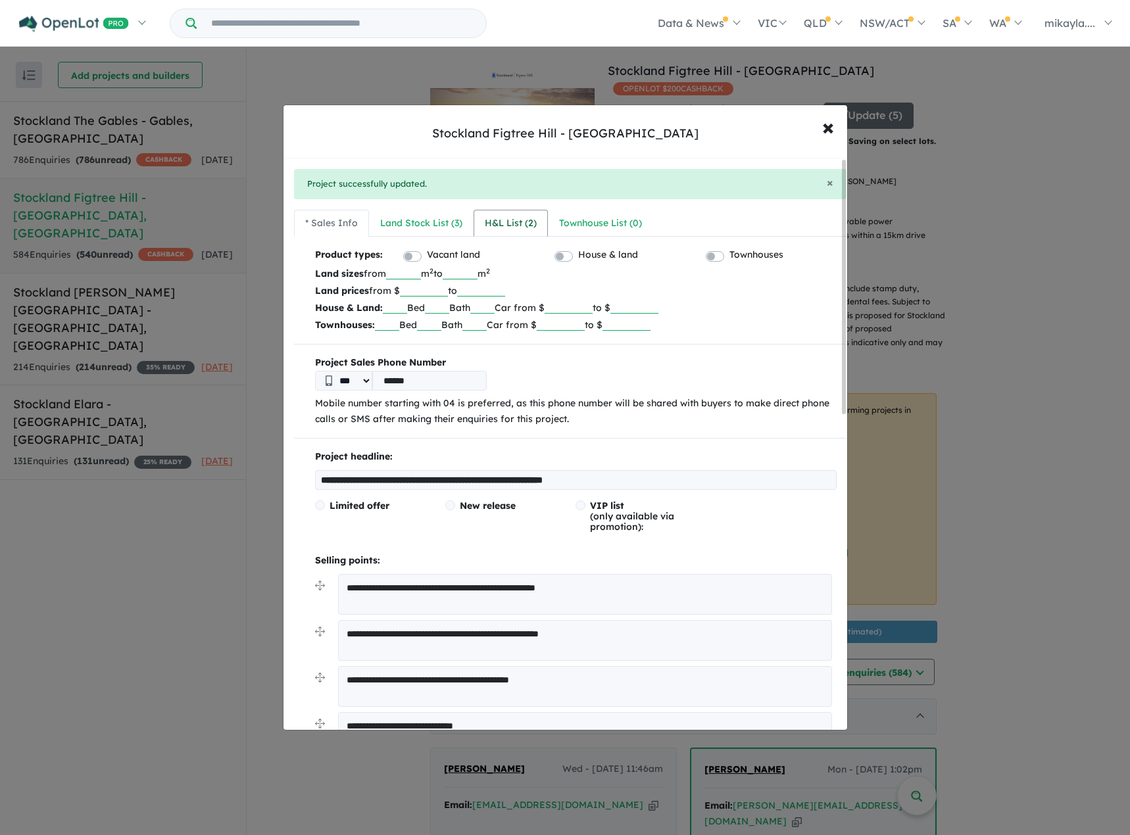
click at [514, 229] on div "H&L List ( 2 )" at bounding box center [511, 224] width 52 height 16
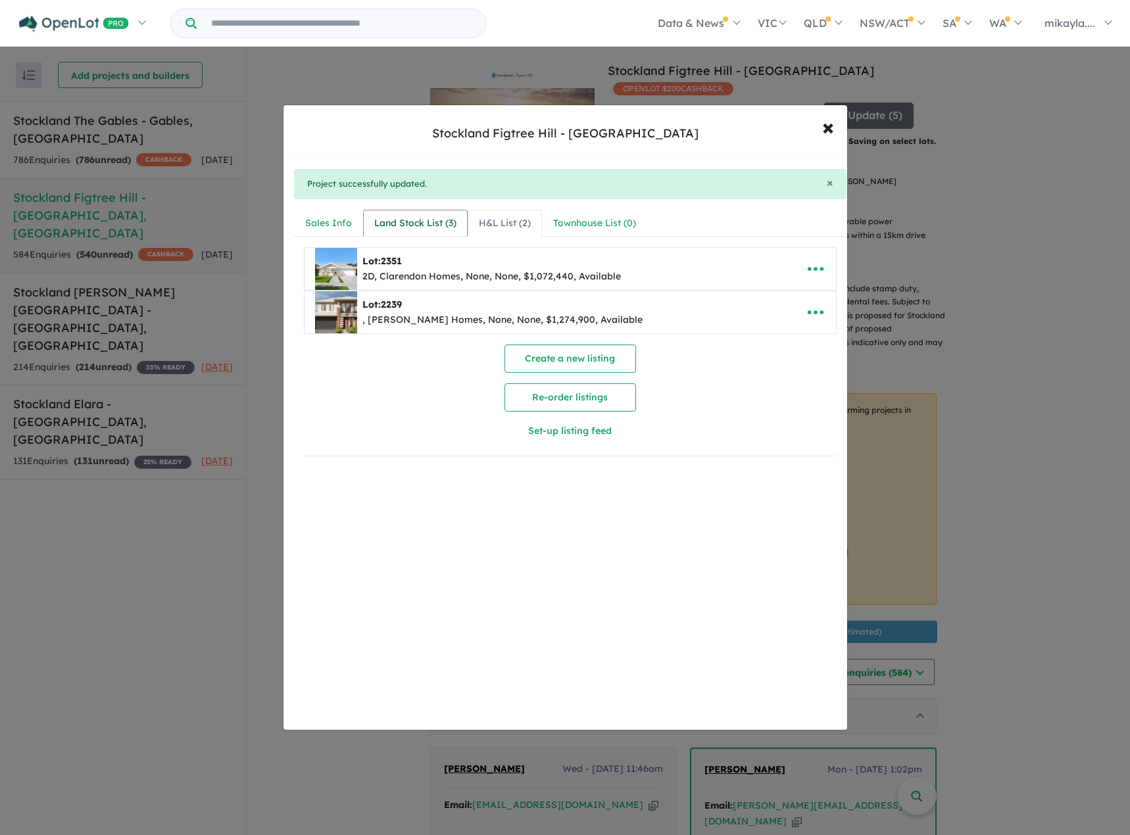
click at [435, 226] on div "Land Stock List ( 3 )" at bounding box center [415, 224] width 82 height 16
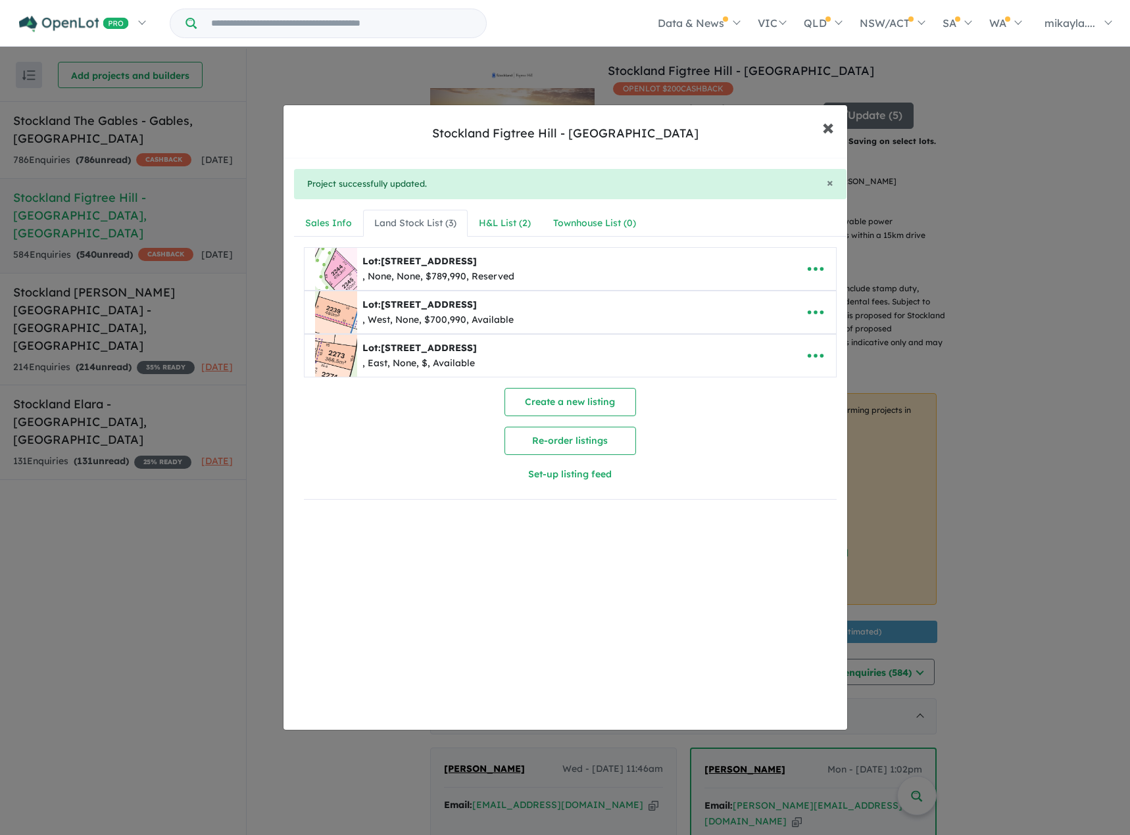
click at [826, 126] on span "×" at bounding box center [828, 126] width 12 height 28
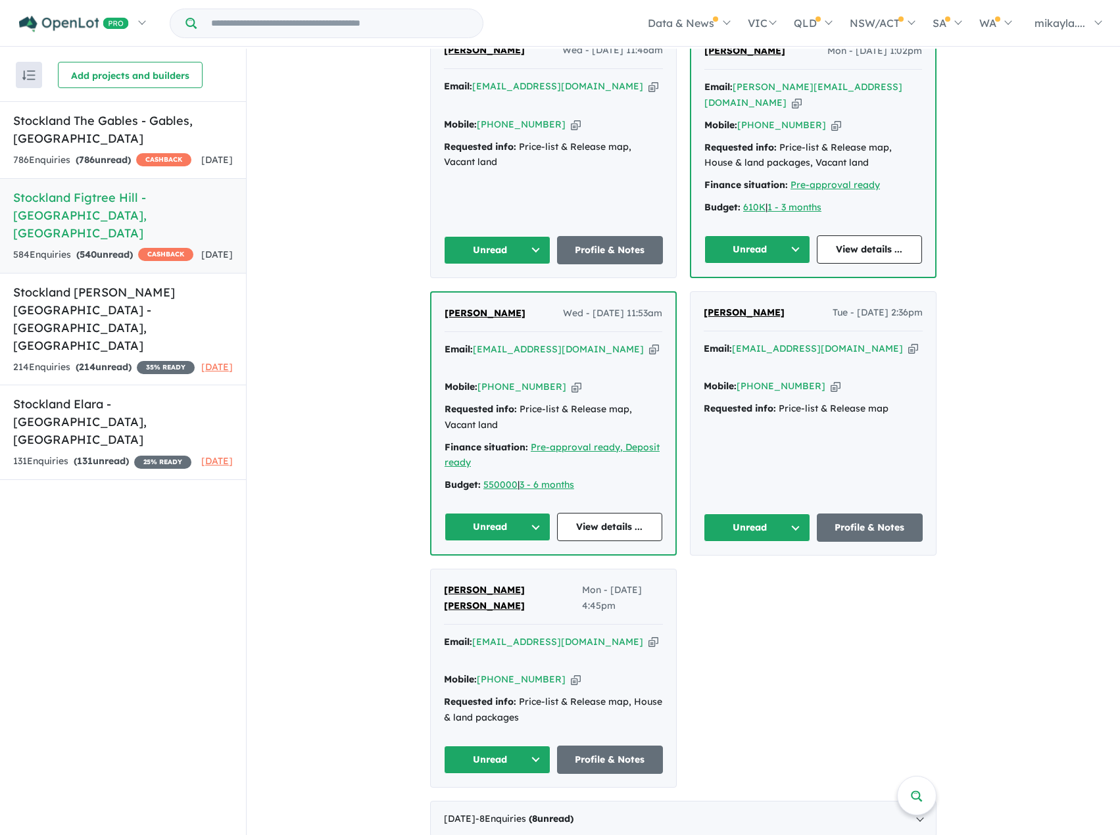
scroll to position [855, 0]
